Goal: Information Seeking & Learning: Learn about a topic

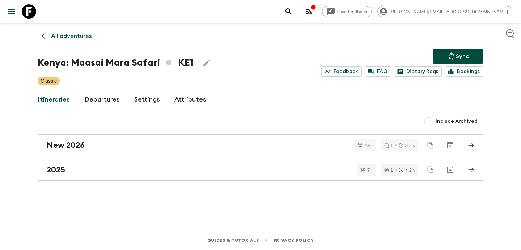
click at [312, 12] on icon "button" at bounding box center [309, 12] width 6 height 6
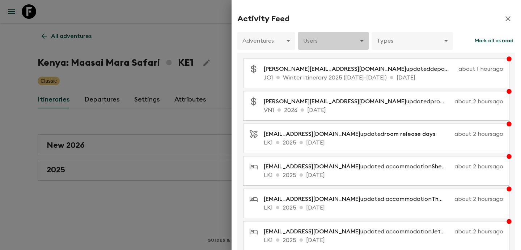
click at [339, 41] on body "Give feedback [PERSON_NAME][EMAIL_ADDRESS][DOMAIN_NAME] All adventures Kenya: M…" at bounding box center [260, 125] width 521 height 250
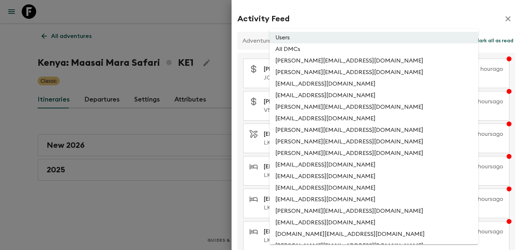
click at [338, 48] on li "All DMCs" at bounding box center [373, 49] width 209 height 12
type input "EXTERNAL_ONLY"
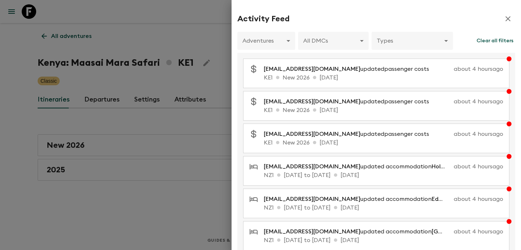
click at [100, 109] on div at bounding box center [260, 125] width 521 height 250
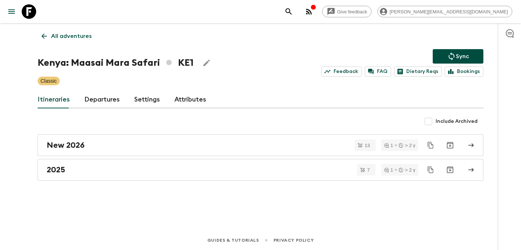
click at [67, 39] on p "All adventures" at bounding box center [71, 36] width 41 height 9
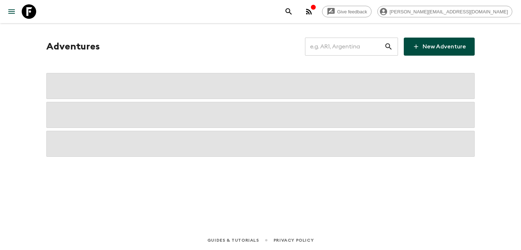
click at [67, 39] on div "Adventures ​ New Adventure" at bounding box center [260, 47] width 428 height 18
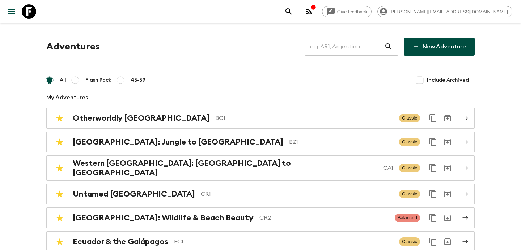
click at [336, 50] on input "text" at bounding box center [344, 47] width 79 height 20
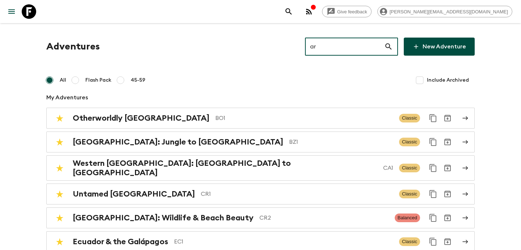
type input "ar1"
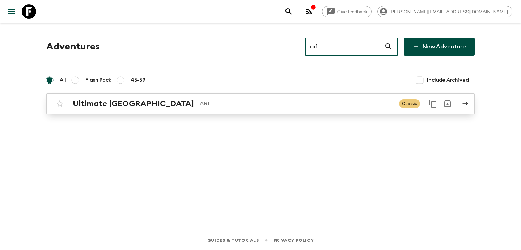
click at [263, 110] on div "Ultimate Argentina AR1 Classic" at bounding box center [246, 104] width 388 height 14
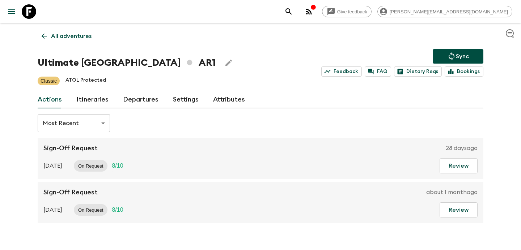
click at [94, 97] on link "Itineraries" at bounding box center [92, 99] width 32 height 17
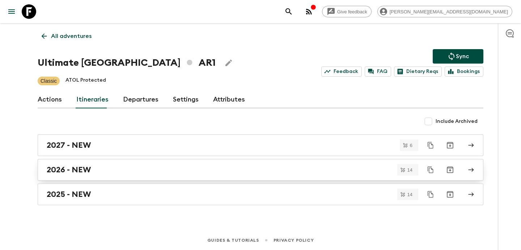
click at [196, 165] on div "2026 - NEW" at bounding box center [254, 169] width 414 height 9
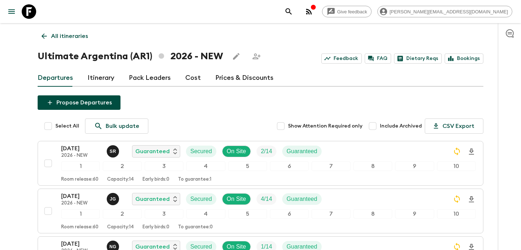
click at [73, 35] on p "All itineraries" at bounding box center [69, 36] width 37 height 9
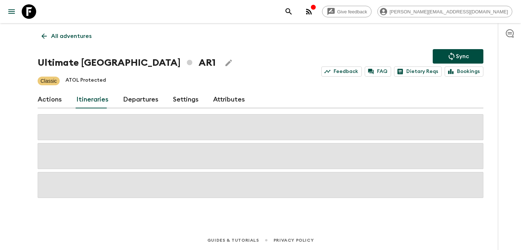
click at [73, 35] on p "All adventures" at bounding box center [71, 36] width 41 height 9
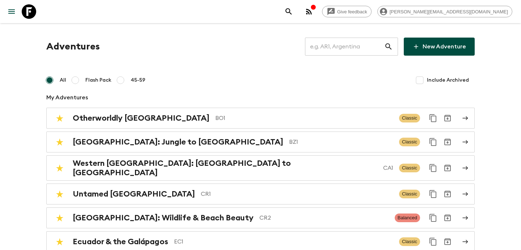
click at [341, 44] on input "text" at bounding box center [344, 47] width 79 height 20
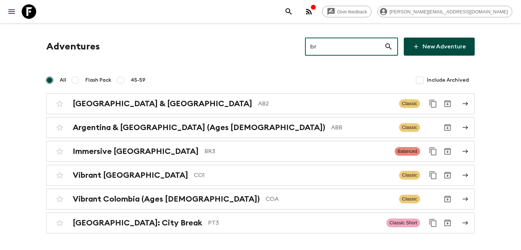
type input "br3"
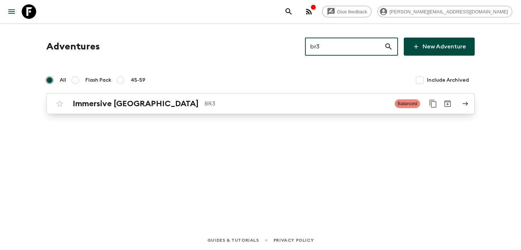
click at [271, 107] on p "BR3" at bounding box center [296, 103] width 184 height 9
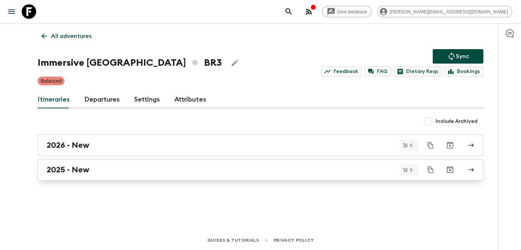
click at [159, 173] on div "2025 - New" at bounding box center [254, 169] width 414 height 9
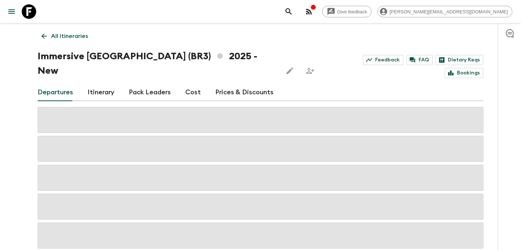
click at [188, 84] on link "Cost" at bounding box center [193, 92] width 16 height 17
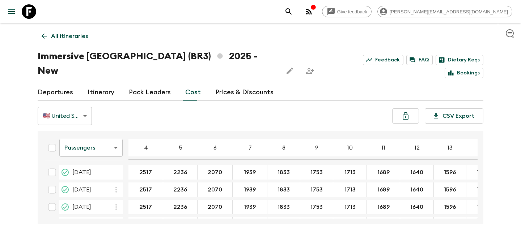
click at [56, 39] on p "All itineraries" at bounding box center [69, 36] width 37 height 9
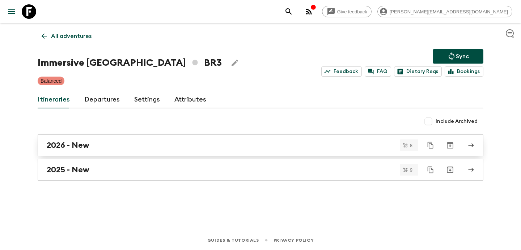
click at [143, 142] on div "2026 - New" at bounding box center [254, 145] width 414 height 9
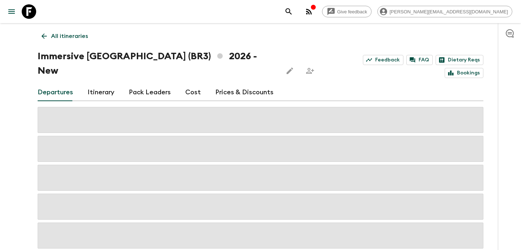
click at [187, 84] on link "Cost" at bounding box center [193, 92] width 16 height 17
